Goal: Information Seeking & Learning: Learn about a topic

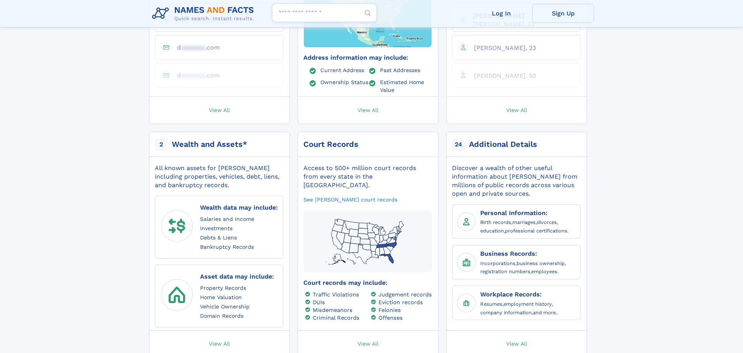
scroll to position [312, 0]
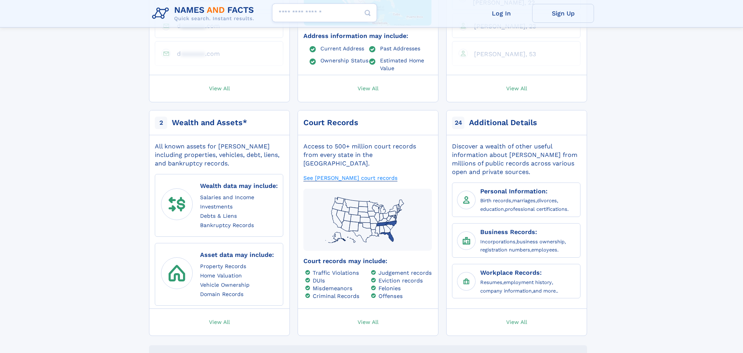
click at [363, 174] on link "See David Prieur's court records" at bounding box center [351, 177] width 94 height 7
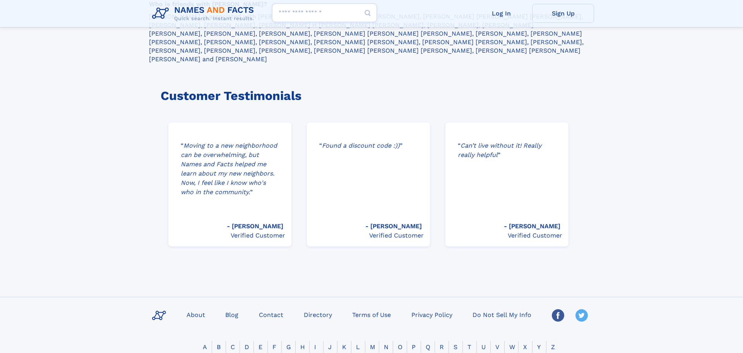
scroll to position [1190, 0]
